Goal: Navigation & Orientation: Find specific page/section

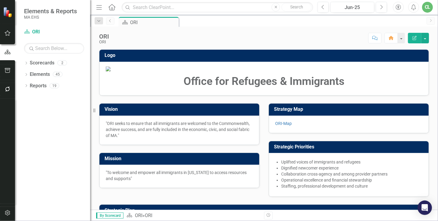
click at [108, 20] on icon "Previous" at bounding box center [110, 21] width 5 height 4
click at [35, 73] on link "Elements" at bounding box center [40, 74] width 20 height 7
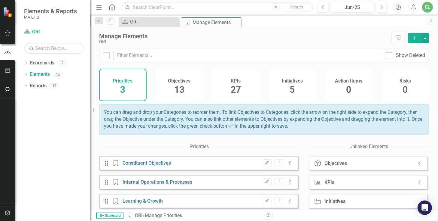
click at [231, 87] on span "27" at bounding box center [236, 89] width 10 height 11
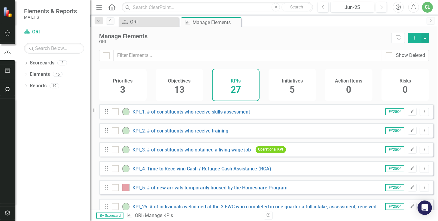
click at [97, 8] on icon "Menu" at bounding box center [99, 7] width 8 height 6
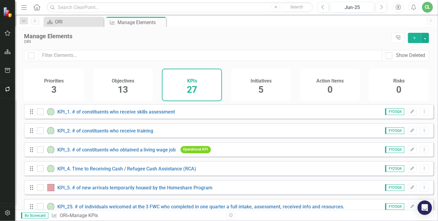
click at [127, 85] on span "13" at bounding box center [123, 89] width 10 height 11
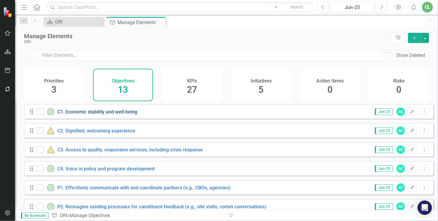
click at [87, 115] on link "C1. Economic stability and well-being" at bounding box center [97, 112] width 80 height 6
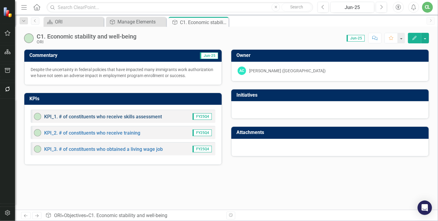
click at [104, 116] on link "KPI_1. # of constituents who receive skills assessment" at bounding box center [103, 117] width 118 height 6
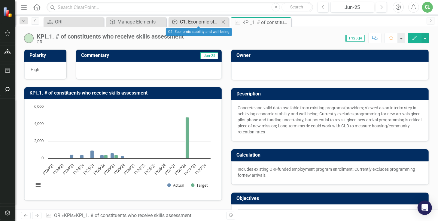
click at [191, 24] on div "C1. Economic stability and well-being" at bounding box center [200, 22] width 40 height 8
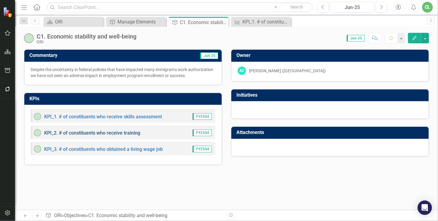
click at [72, 131] on link "KPI_2. # of constituents who receive training" at bounding box center [92, 133] width 96 height 6
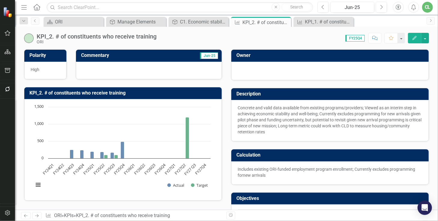
click at [139, 37] on div "KPI_2. # of constituents who receive training" at bounding box center [97, 36] width 120 height 7
click at [191, 20] on div "C1. Economic stability and well-being" at bounding box center [200, 22] width 40 height 8
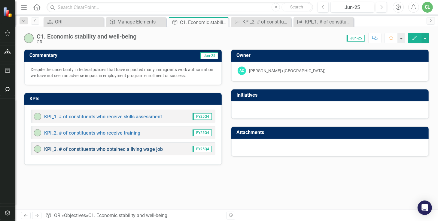
click at [112, 147] on link "KPI_3. # of constituents who obtained a living wage job" at bounding box center [103, 149] width 119 height 6
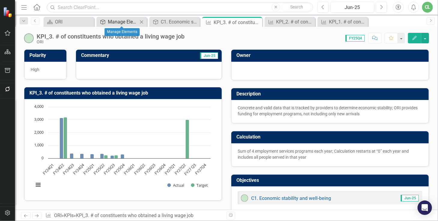
click at [124, 24] on div "Manage Elements" at bounding box center [123, 22] width 30 height 8
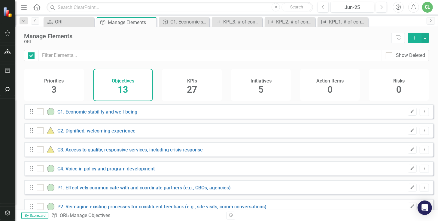
checkbox input "false"
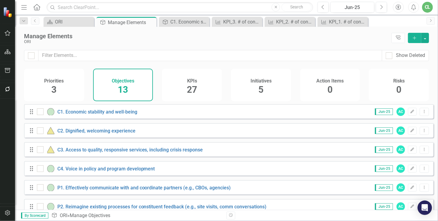
scroll to position [17, 0]
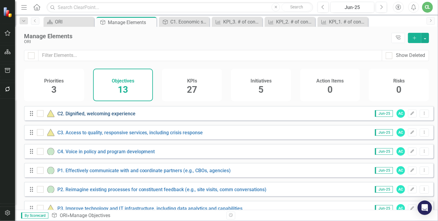
click at [105, 116] on link "C2. Dignified, welcoming experience" at bounding box center [96, 114] width 78 height 6
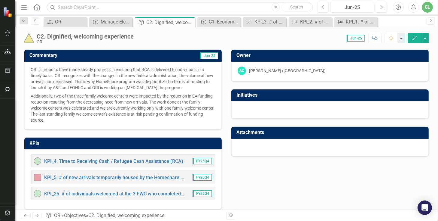
scroll to position [4, 0]
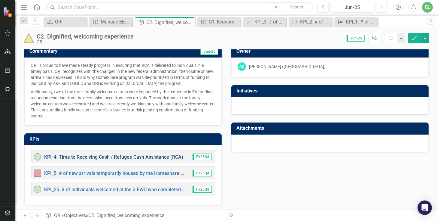
click at [124, 158] on link "KPI_4. Time to Receiving Cash / Refugee Cash Assistance (RCA)" at bounding box center [113, 157] width 139 height 6
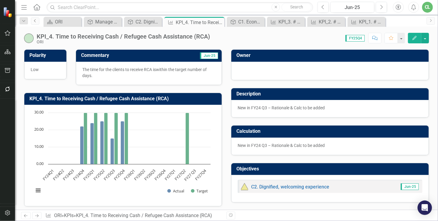
click at [36, 20] on icon "Previous" at bounding box center [35, 21] width 5 height 4
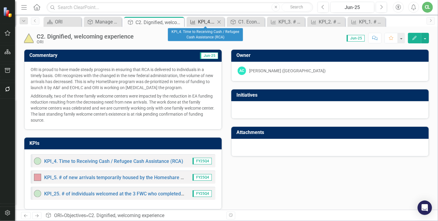
click at [202, 21] on div "KPI_4. Time to Receiving Cash / Refugee Cash Assistance (RCA)" at bounding box center [206, 22] width 17 height 8
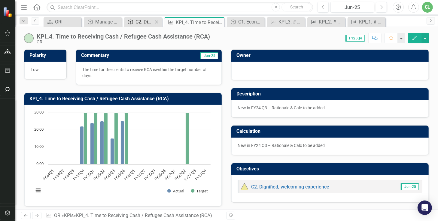
click at [146, 23] on div "C2. Dignified, welcoming experience" at bounding box center [144, 22] width 17 height 8
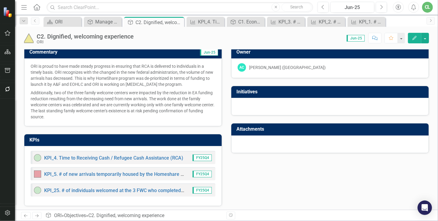
scroll to position [4, 0]
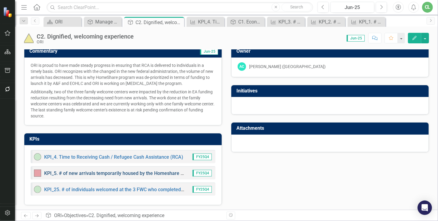
click at [99, 171] on link "KPI_5. # of new arrivals temporarily housed by the Homeshare Program" at bounding box center [121, 173] width 155 height 6
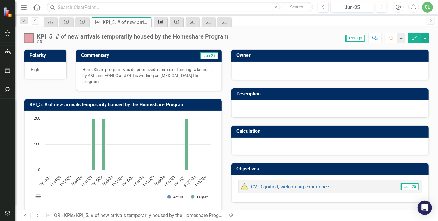
click at [162, 22] on icon "KPI" at bounding box center [161, 22] width 6 height 5
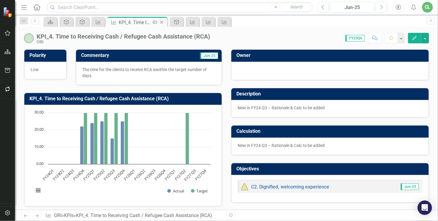
click at [162, 21] on icon at bounding box center [161, 22] width 3 height 3
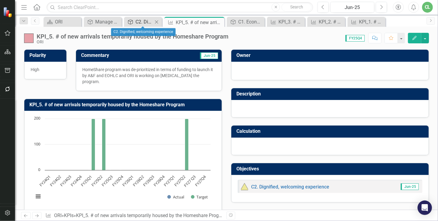
click at [142, 24] on div "C2. Dignified, welcoming experience" at bounding box center [144, 22] width 17 height 8
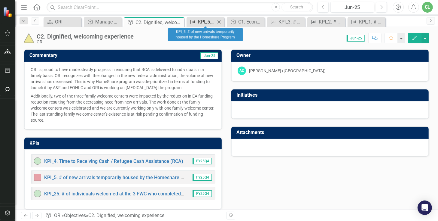
click at [198, 18] on div "KPI_5. # of new arrivals temporarily housed by the Homeshare Program" at bounding box center [206, 22] width 17 height 8
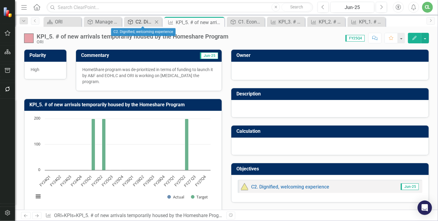
click at [139, 23] on div "C2. Dignified, welcoming experience" at bounding box center [144, 22] width 17 height 8
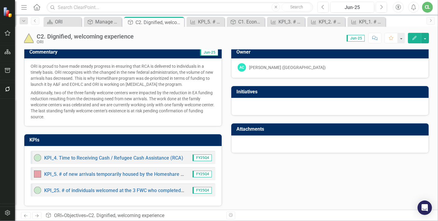
scroll to position [4, 0]
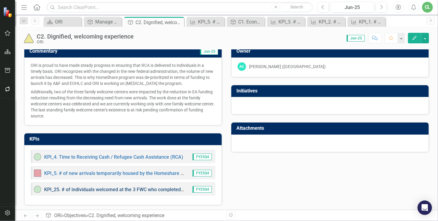
click at [102, 189] on link "KPI_25. # of individuals welcomed at the 3 FWC who completed in one quarter a f…" at bounding box center [187, 189] width 287 height 6
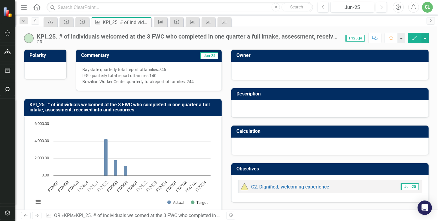
click at [193, 37] on div "KPI_25. # of individuals welcomed at the 3 FWC who completed in one quarter a f…" at bounding box center [188, 36] width 303 height 7
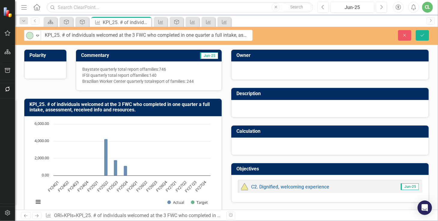
click at [105, 38] on input "KPI_25. # of individuals welcomed at the 3 FWC who completed in one quarter a f…" at bounding box center [147, 35] width 212 height 11
drag, startPoint x: 62, startPoint y: 35, endPoint x: 270, endPoint y: 38, distance: 207.7
click at [270, 38] on div "On-track Expand KPI_25. # of individuals welcomed at the 3 FWC who completed in…" at bounding box center [226, 35] width 423 height 11
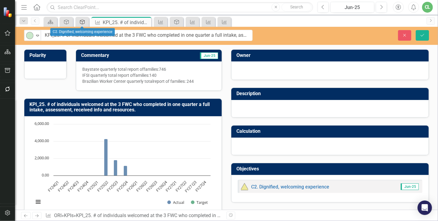
click at [81, 25] on div "Objective" at bounding box center [81, 22] width 8 height 8
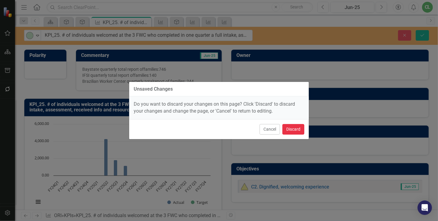
click at [291, 131] on button "Discard" at bounding box center [294, 129] width 22 height 11
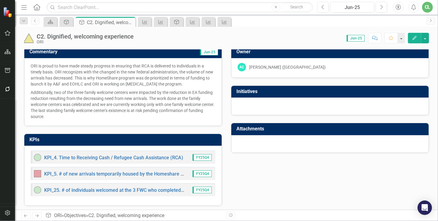
scroll to position [4, 0]
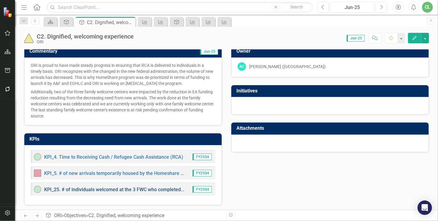
click at [115, 190] on link "KPI_25. # of individuals welcomed at the 3 FWC who completed in one quarter a f…" at bounding box center [187, 189] width 287 height 6
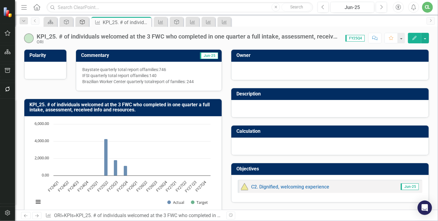
click at [81, 21] on icon "Objective" at bounding box center [82, 22] width 6 height 5
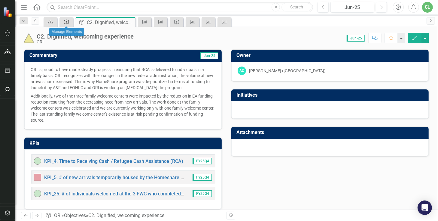
click at [68, 22] on icon "Objective" at bounding box center [66, 22] width 6 height 5
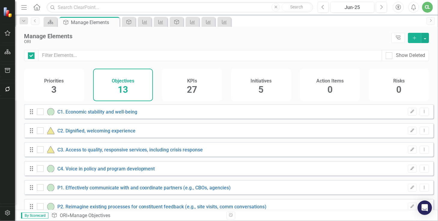
checkbox input "false"
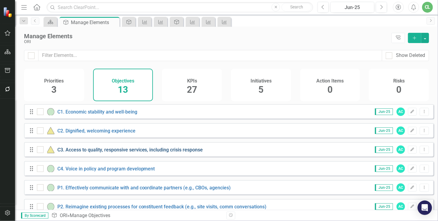
click at [90, 152] on link "C3. Access to quality, responsive services, including crisis response" at bounding box center [130, 150] width 146 height 6
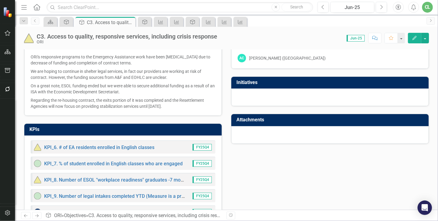
scroll to position [35, 0]
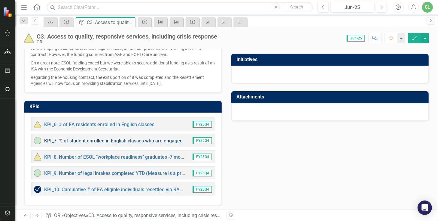
click at [93, 138] on link "KPI_7. % of student enrolled in English classes who are engaged" at bounding box center [113, 141] width 139 height 6
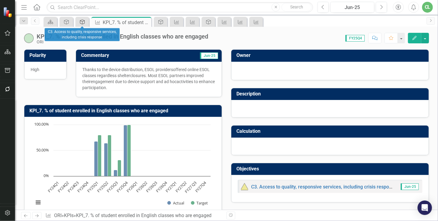
click at [80, 23] on icon at bounding box center [82, 22] width 5 height 5
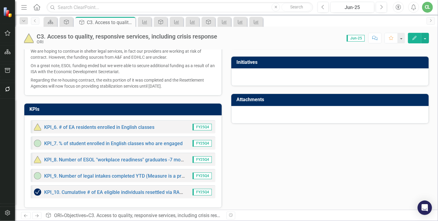
scroll to position [34, 0]
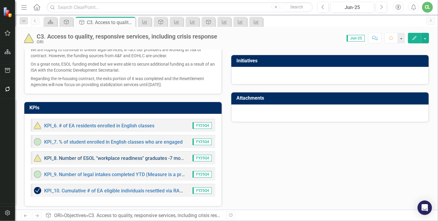
click at [87, 156] on link "KPI_8. Number of ESOL "workplace readiness" graduates -7 modules completed" at bounding box center [130, 158] width 172 height 6
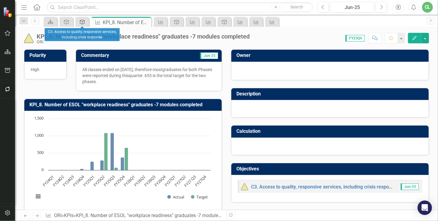
click at [80, 23] on icon "Objective" at bounding box center [82, 22] width 6 height 5
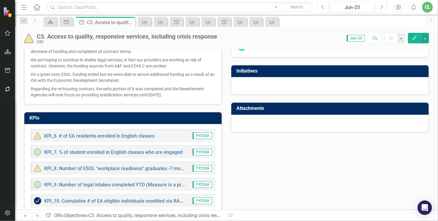
scroll to position [34, 0]
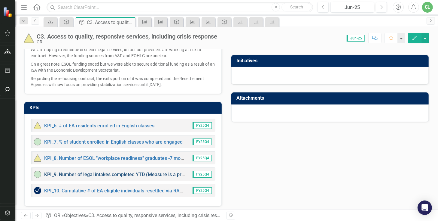
click at [99, 172] on link "KPI_9. Number of legal intakes completed YTD (Measure is a proxy for: # of EA e…" at bounding box center [183, 174] width 279 height 6
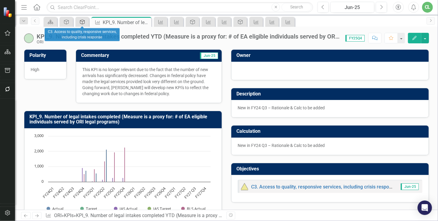
click at [83, 22] on icon "Objective" at bounding box center [82, 22] width 6 height 5
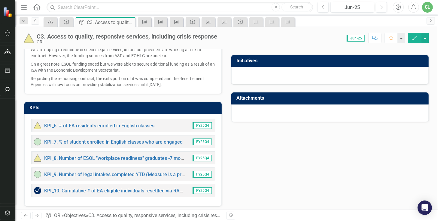
scroll to position [35, 0]
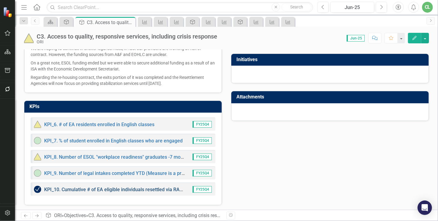
click at [110, 187] on link "KPI_10. Cumulative # of EA eligible individuals resettled via RAs rehousing pro…" at bounding box center [134, 189] width 181 height 6
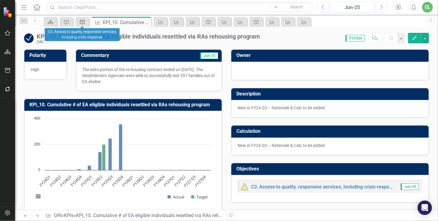
click at [80, 20] on icon "Objective" at bounding box center [82, 22] width 6 height 5
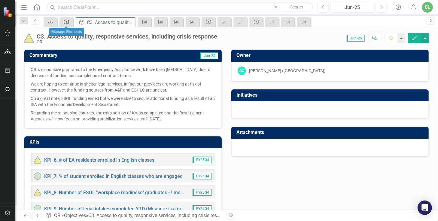
click at [65, 21] on icon "Objective" at bounding box center [66, 22] width 6 height 5
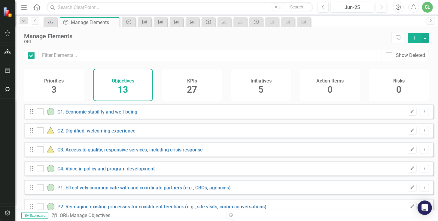
checkbox input "false"
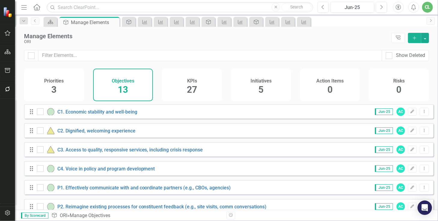
scroll to position [17, 0]
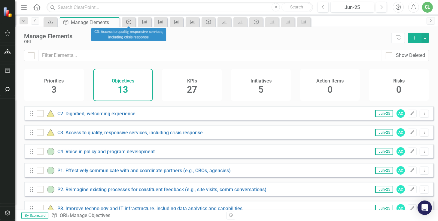
click at [129, 25] on div "Objective" at bounding box center [128, 22] width 8 height 8
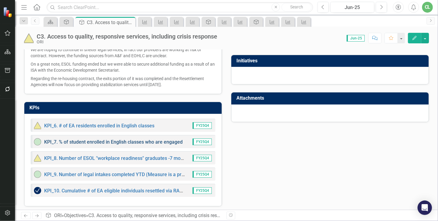
scroll to position [35, 0]
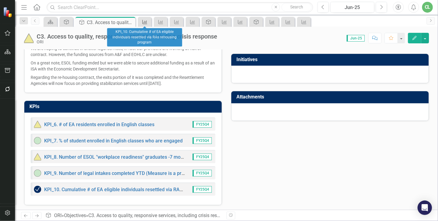
click at [145, 21] on icon "KPI" at bounding box center [145, 22] width 6 height 5
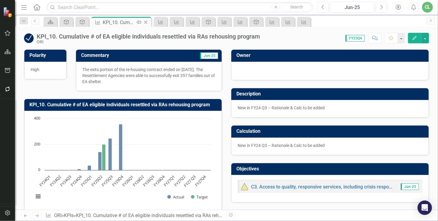
click at [147, 21] on icon "Close" at bounding box center [146, 22] width 6 height 5
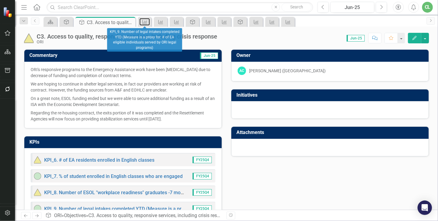
click at [147, 21] on icon at bounding box center [144, 22] width 5 height 4
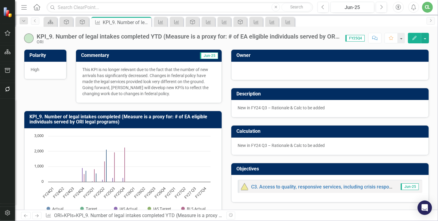
click at [0, 0] on icon at bounding box center [0, 0] width 0 height 0
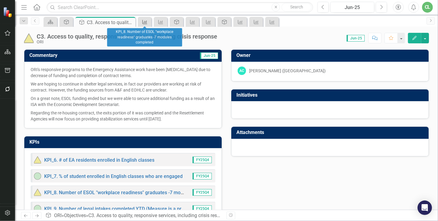
click at [143, 21] on icon "KPI" at bounding box center [145, 22] width 6 height 5
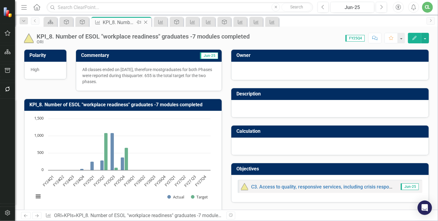
click at [145, 21] on icon at bounding box center [145, 22] width 3 height 3
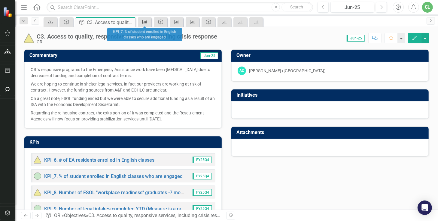
click at [145, 21] on icon "KPI" at bounding box center [145, 22] width 6 height 5
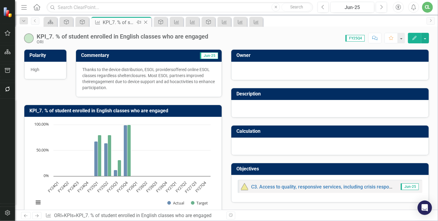
click at [145, 21] on icon "Close" at bounding box center [146, 22] width 6 height 5
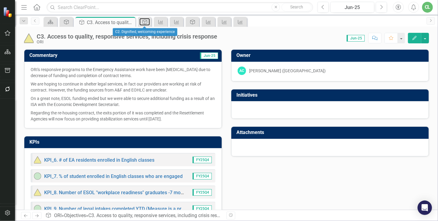
click at [145, 21] on icon "Objective" at bounding box center [145, 22] width 6 height 5
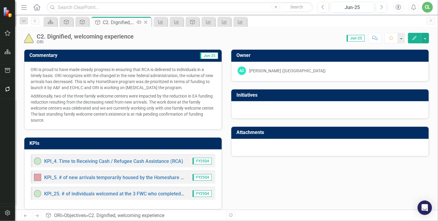
click at [145, 21] on icon "Close" at bounding box center [146, 22] width 6 height 5
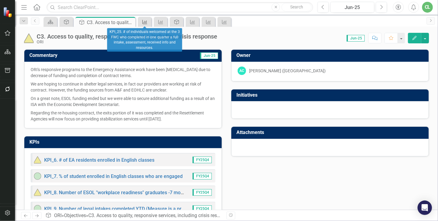
click at [144, 21] on icon "KPI" at bounding box center [145, 22] width 6 height 5
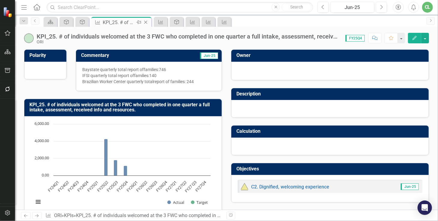
click at [145, 21] on icon at bounding box center [145, 22] width 3 height 3
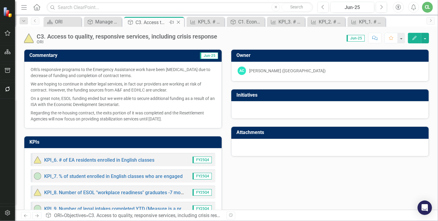
click at [179, 21] on icon "Close" at bounding box center [179, 22] width 6 height 5
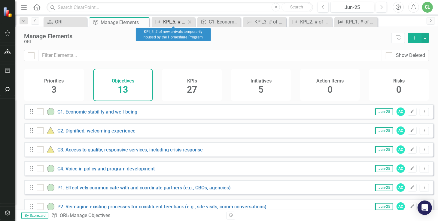
click at [179, 21] on div "KPI_5. # of new arrivals temporarily housed by the Homeshare Program" at bounding box center [174, 22] width 23 height 8
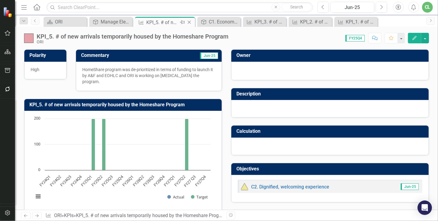
click at [189, 20] on icon "Close" at bounding box center [189, 22] width 6 height 5
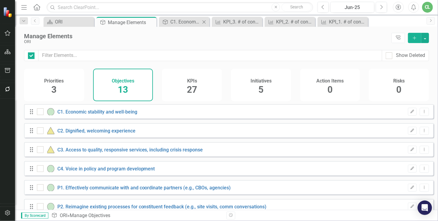
checkbox input "false"
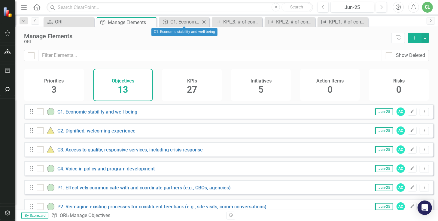
click at [205, 21] on icon "Close" at bounding box center [204, 22] width 6 height 5
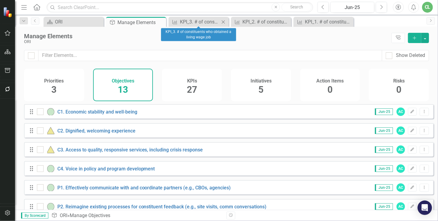
click at [224, 20] on icon "Close" at bounding box center [223, 22] width 6 height 5
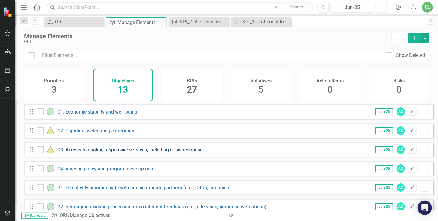
scroll to position [17, 0]
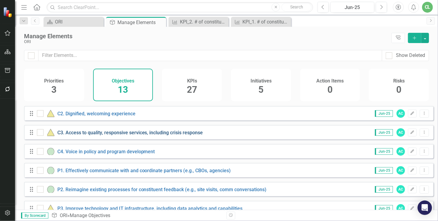
click at [90, 135] on link "C3. Access to quality, responsive services, including crisis response" at bounding box center [130, 133] width 146 height 6
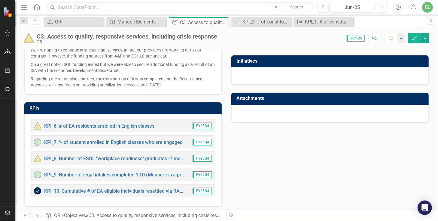
scroll to position [35, 0]
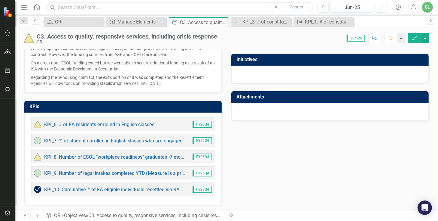
click at [35, 23] on link "Previous" at bounding box center [35, 20] width 8 height 7
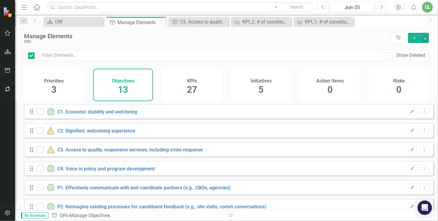
checkbox input "false"
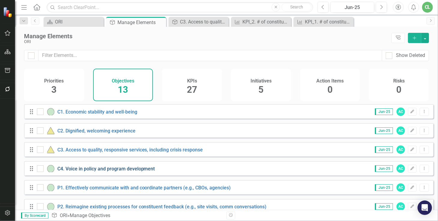
click at [96, 171] on link "C4. Voice in policy and program development" at bounding box center [106, 169] width 98 height 6
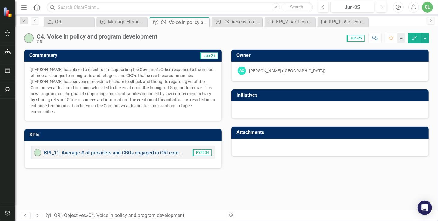
click at [139, 150] on link "KPI_11. Average # of providers and CBOs engaged in ORI community conversations" at bounding box center [134, 153] width 181 height 6
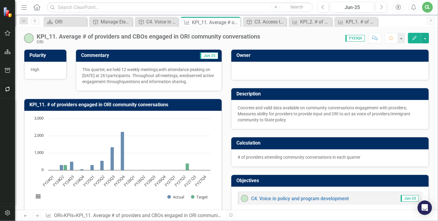
click at [34, 22] on icon "Previous" at bounding box center [35, 21] width 5 height 4
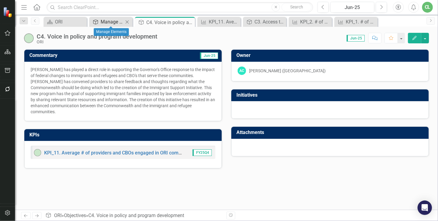
click at [110, 21] on div "Manage Elements" at bounding box center [112, 22] width 23 height 8
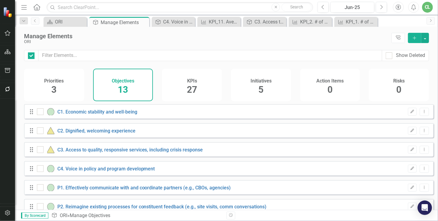
checkbox input "false"
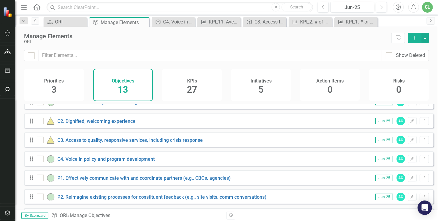
scroll to position [17, 0]
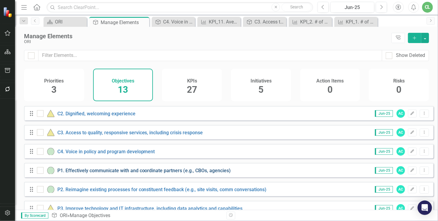
click at [124, 173] on link "P1. Effectively communicate with and coordinate partners (e.g., CBOs, agencies)" at bounding box center [144, 170] width 174 height 6
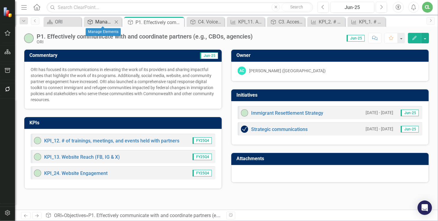
click at [102, 21] on div "Manage Elements" at bounding box center [103, 22] width 17 height 8
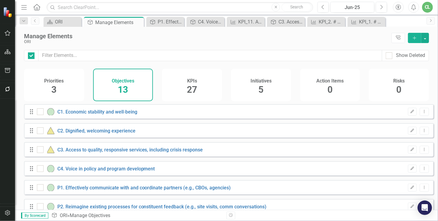
checkbox input "false"
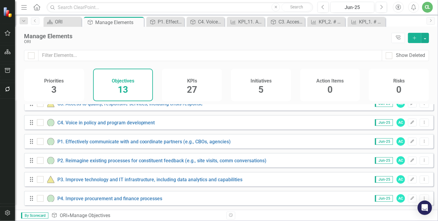
scroll to position [51, 0]
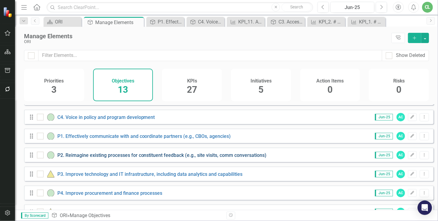
click at [108, 158] on link "P2. Reimagine existing processes for constituent feedback (e.g., site visits, c…" at bounding box center [161, 155] width 209 height 6
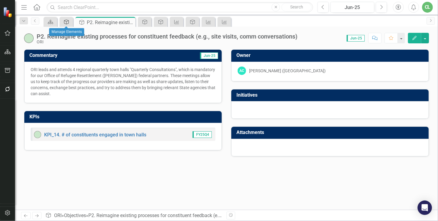
click at [65, 24] on icon "Objective" at bounding box center [66, 22] width 6 height 5
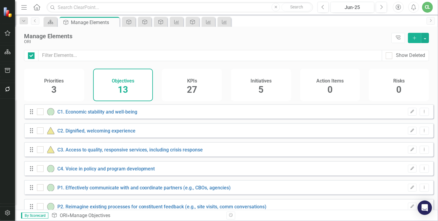
checkbox input "false"
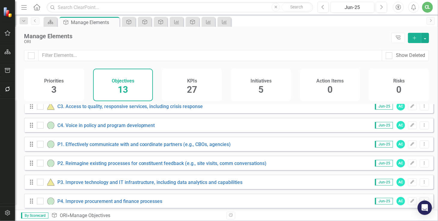
scroll to position [51, 0]
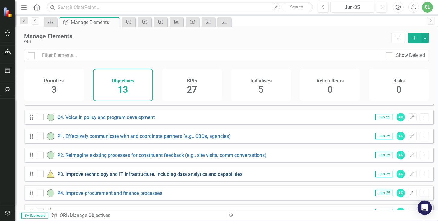
click at [102, 177] on link "P3. Improve technology and IT infrastructure, including data analytics and capa…" at bounding box center [149, 174] width 185 height 6
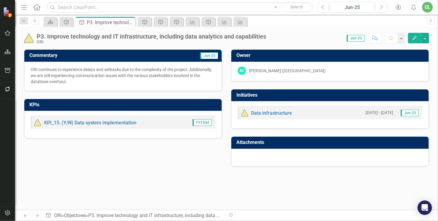
click at [37, 20] on icon "Previous" at bounding box center [35, 21] width 5 height 4
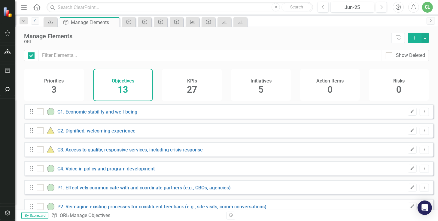
checkbox input "false"
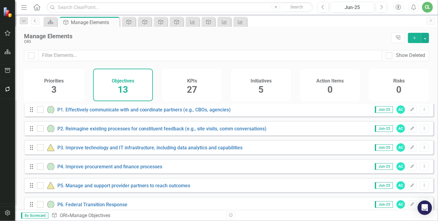
scroll to position [86, 0]
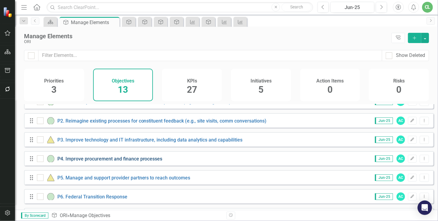
click at [109, 161] on link "P4. Improve procurement and finance processes" at bounding box center [109, 159] width 105 height 6
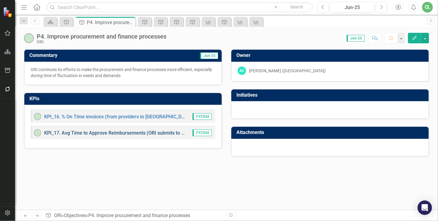
click at [129, 132] on link "KPI_17. Avg Time to Approve Reimbursements (ORI submits to Treasury)" at bounding box center [123, 133] width 158 height 6
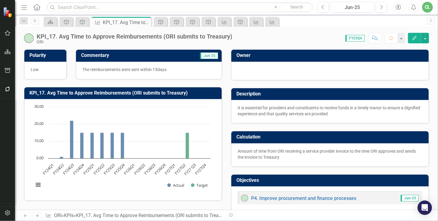
click at [36, 22] on icon "Previous" at bounding box center [35, 21] width 5 height 4
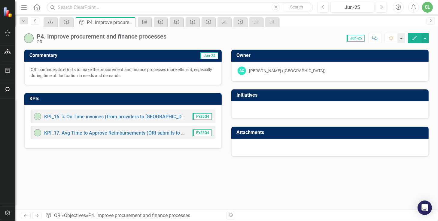
click at [34, 18] on link "Previous" at bounding box center [35, 20] width 8 height 7
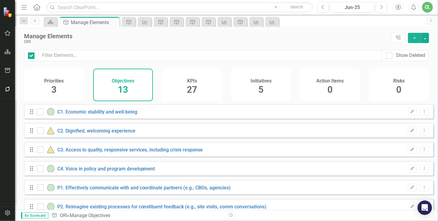
checkbox input "false"
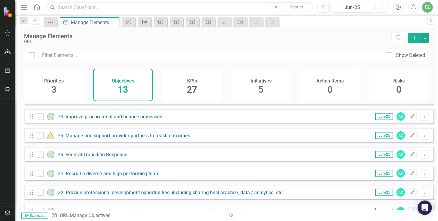
scroll to position [111, 0]
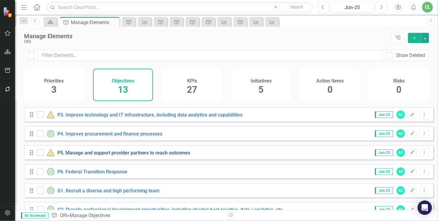
click at [94, 155] on link "P5. Manage and support provider partners to reach outcomes" at bounding box center [123, 153] width 133 height 6
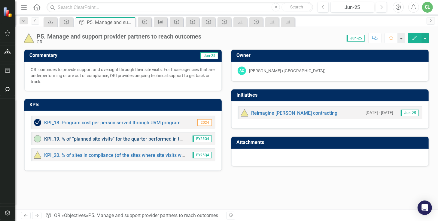
click at [144, 138] on link "KPI_19. % of “planned site visits” for the quarter performed in the quarter" at bounding box center [123, 139] width 158 height 6
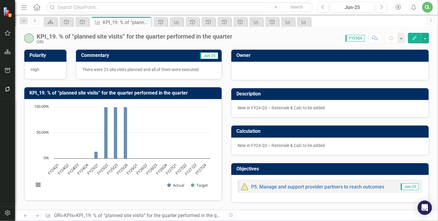
click at [34, 23] on link "Previous" at bounding box center [35, 20] width 8 height 7
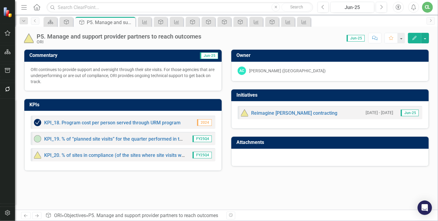
click at [86, 158] on div "KPI_20. % of sites in compliance (of the sites where site visits were performed…" at bounding box center [123, 154] width 185 height 13
click at [87, 154] on link "KPI_20. % of sites in compliance (of the sites where site visits were performed)" at bounding box center [129, 155] width 171 height 6
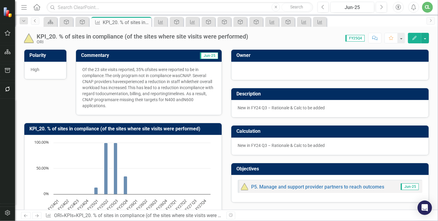
click at [35, 22] on icon "Previous" at bounding box center [35, 21] width 5 height 4
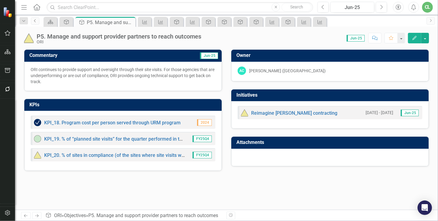
click at [36, 21] on icon "Previous" at bounding box center [35, 21] width 5 height 4
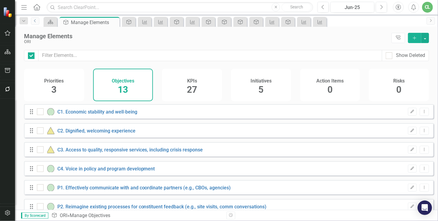
checkbox input "false"
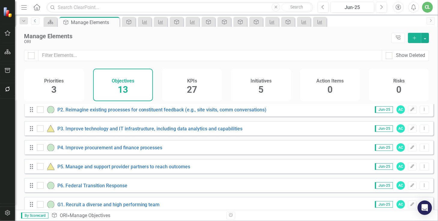
scroll to position [120, 0]
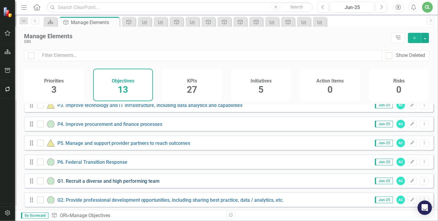
click at [96, 184] on link "G1. Recruit a diverse and high performing team" at bounding box center [108, 181] width 102 height 6
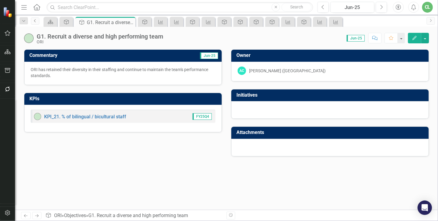
click at [37, 19] on icon "Previous" at bounding box center [35, 21] width 5 height 4
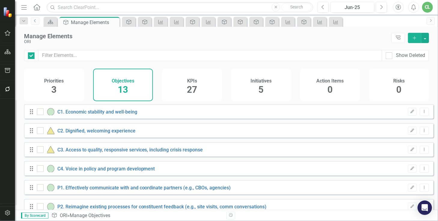
checkbox input "false"
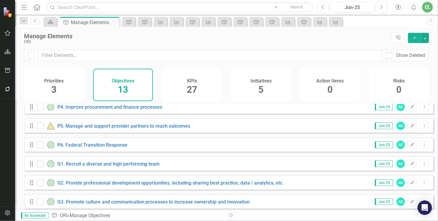
scroll to position [145, 0]
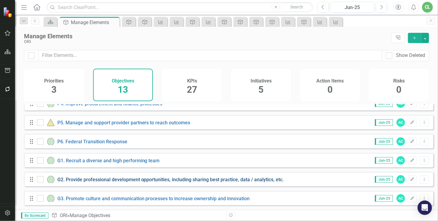
click at [114, 179] on link "G2. Provide professional development opportunities, including sharing best prac…" at bounding box center [170, 179] width 227 height 6
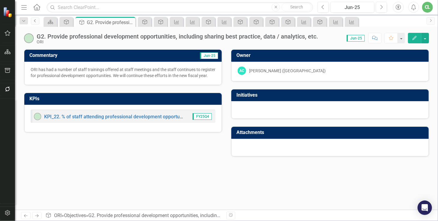
click at [36, 22] on icon "Previous" at bounding box center [35, 21] width 5 height 4
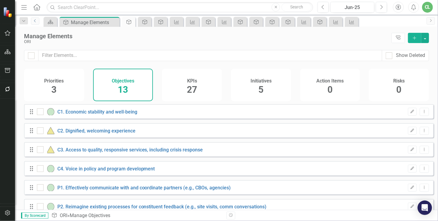
checkbox input "false"
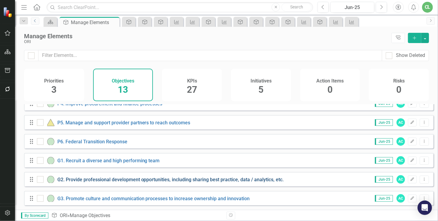
scroll to position [145, 0]
click at [103, 181] on link "G2. Provide professional development opportunities, including sharing best prac…" at bounding box center [170, 179] width 227 height 6
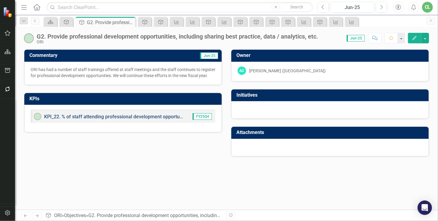
click at [102, 116] on link "KPI_22. % of staff attending professional development opportunities" at bounding box center [117, 117] width 147 height 6
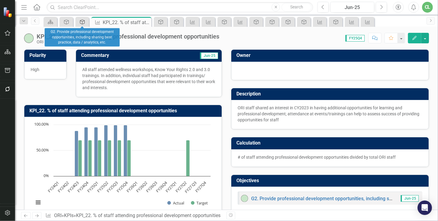
click at [83, 22] on icon "Objective" at bounding box center [82, 22] width 6 height 5
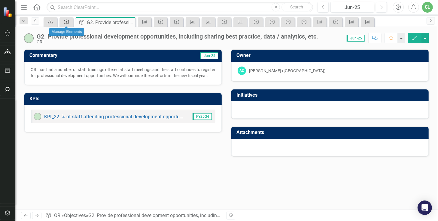
click at [64, 21] on icon "Objective" at bounding box center [66, 22] width 6 height 5
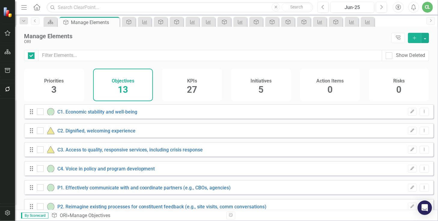
checkbox input "false"
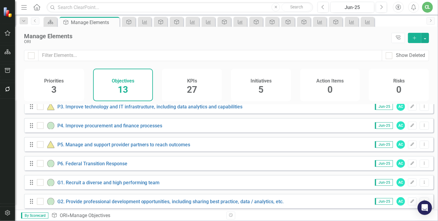
scroll to position [120, 0]
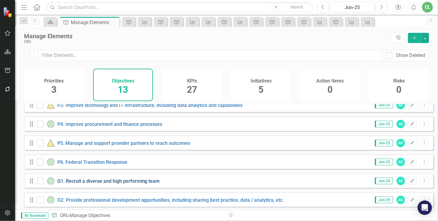
click at [118, 184] on link "G1. Recruit a diverse and high performing team" at bounding box center [108, 181] width 102 height 6
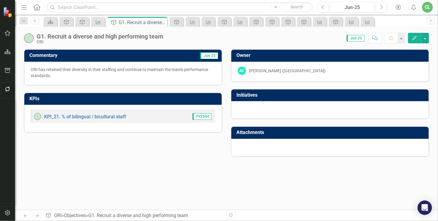
click at [35, 22] on link "Previous" at bounding box center [35, 20] width 8 height 7
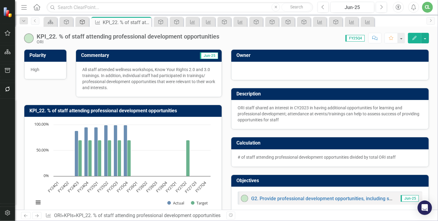
click at [82, 22] on icon "Objective" at bounding box center [82, 22] width 6 height 5
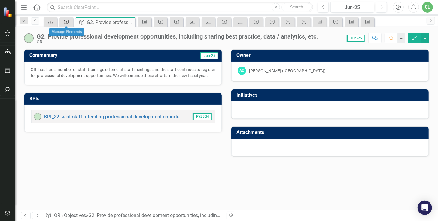
click at [69, 22] on icon at bounding box center [66, 22] width 5 height 5
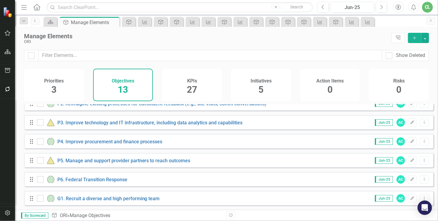
scroll to position [145, 0]
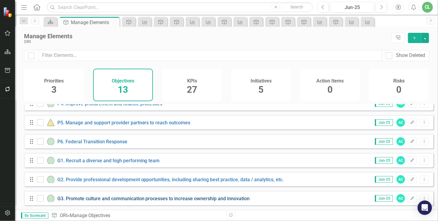
click at [87, 198] on link "G3. Promote culture and communication processes to increase ownership and innov…" at bounding box center [153, 198] width 193 height 6
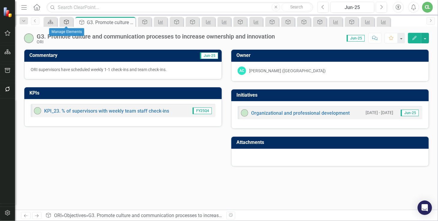
click at [65, 20] on icon at bounding box center [66, 22] width 5 height 5
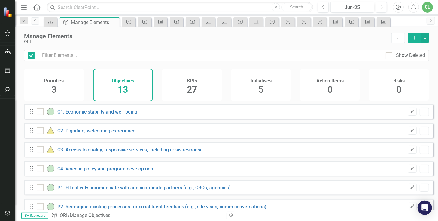
checkbox input "false"
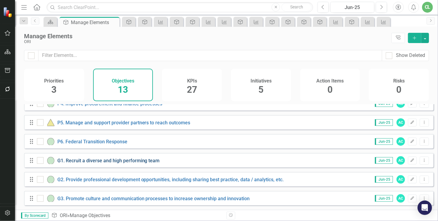
scroll to position [145, 0]
click at [84, 141] on link "P6. Federal Transition Response" at bounding box center [92, 142] width 70 height 6
